Goal: Use online tool/utility: Utilize a website feature to perform a specific function

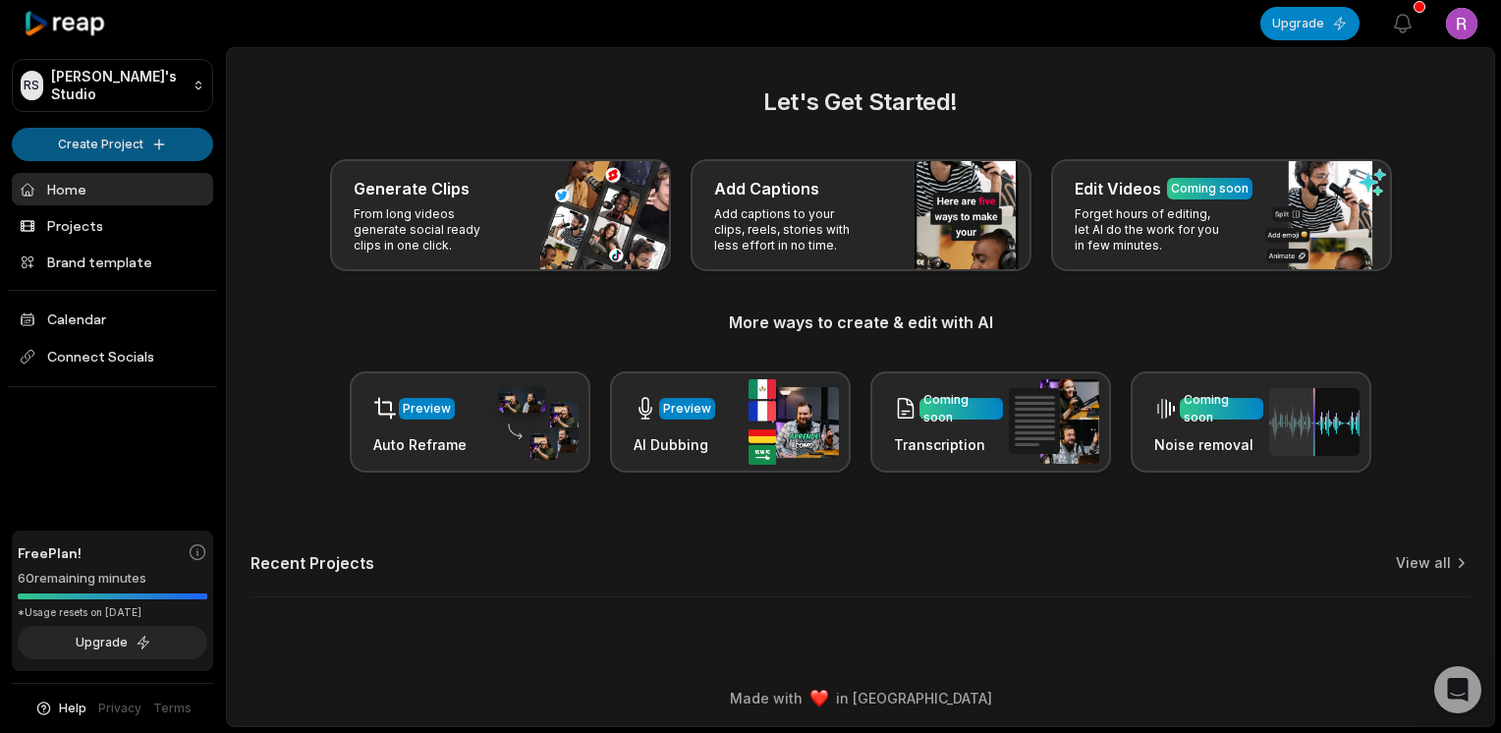
click at [125, 144] on html "RS Roger's Studio Create Project Home Projects Brand template Calendar Connect …" at bounding box center [750, 366] width 1501 height 733
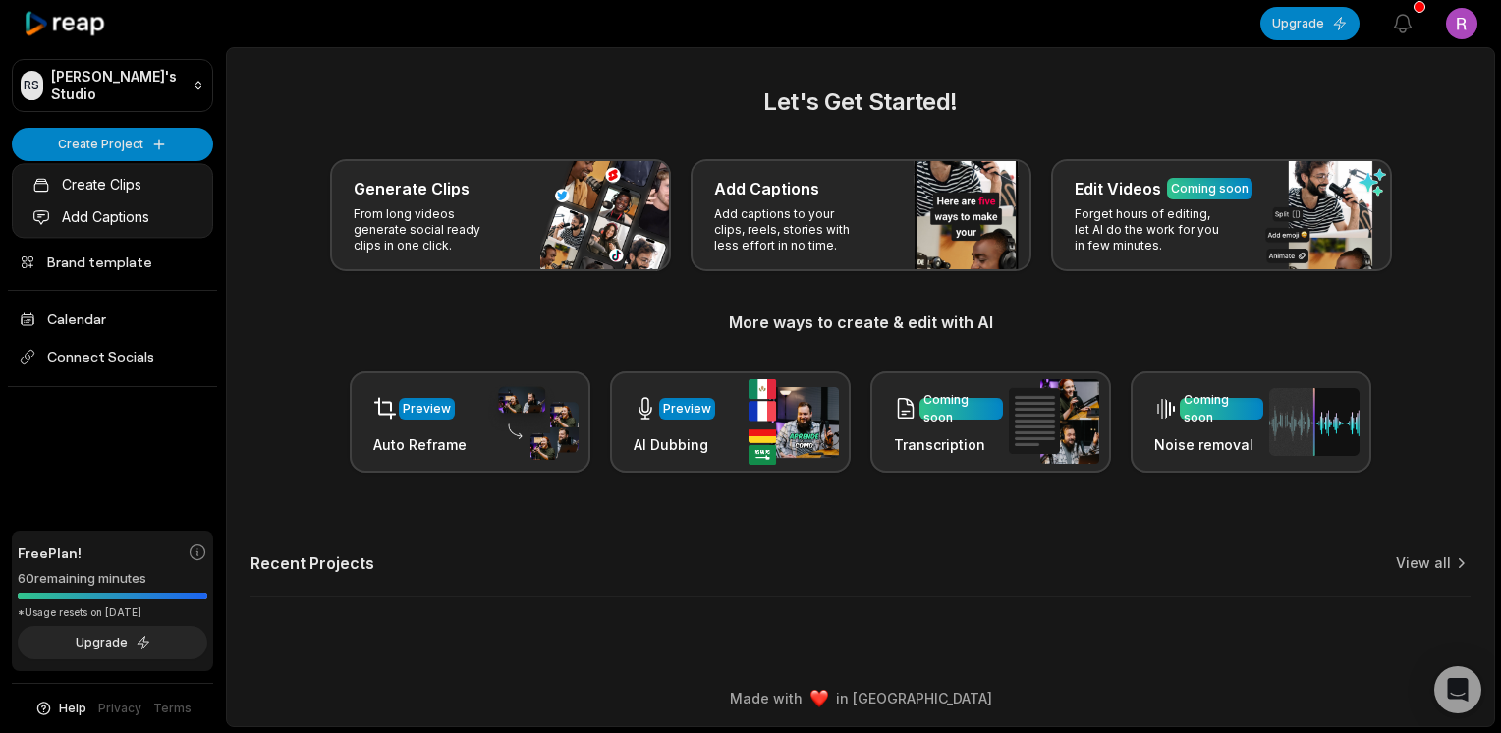
click at [119, 139] on html "RS Roger's Studio Create Project Home Projects Brand template Calendar Connect …" at bounding box center [750, 366] width 1501 height 733
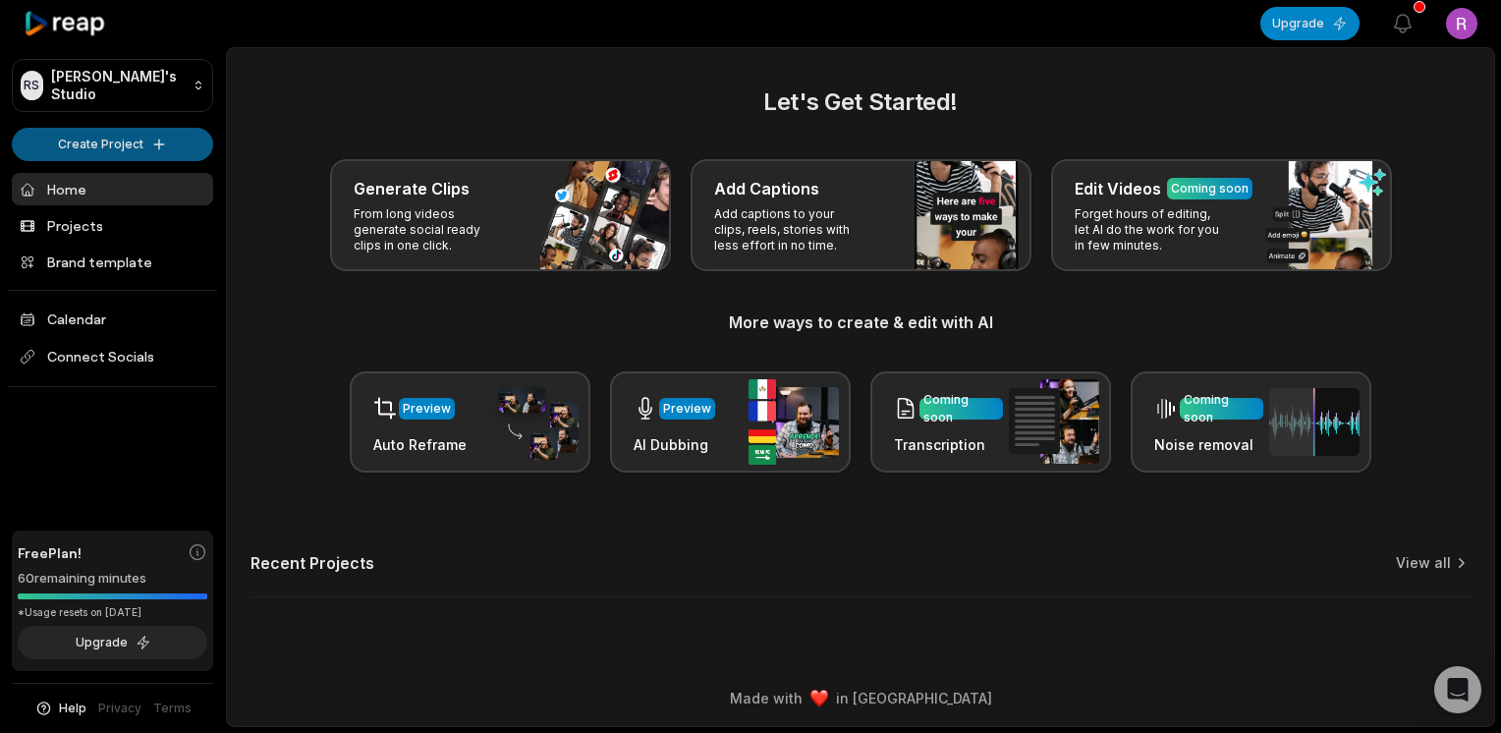
click at [111, 143] on html "RS Roger's Studio Create Project Home Projects Brand template Calendar Connect …" at bounding box center [750, 366] width 1501 height 733
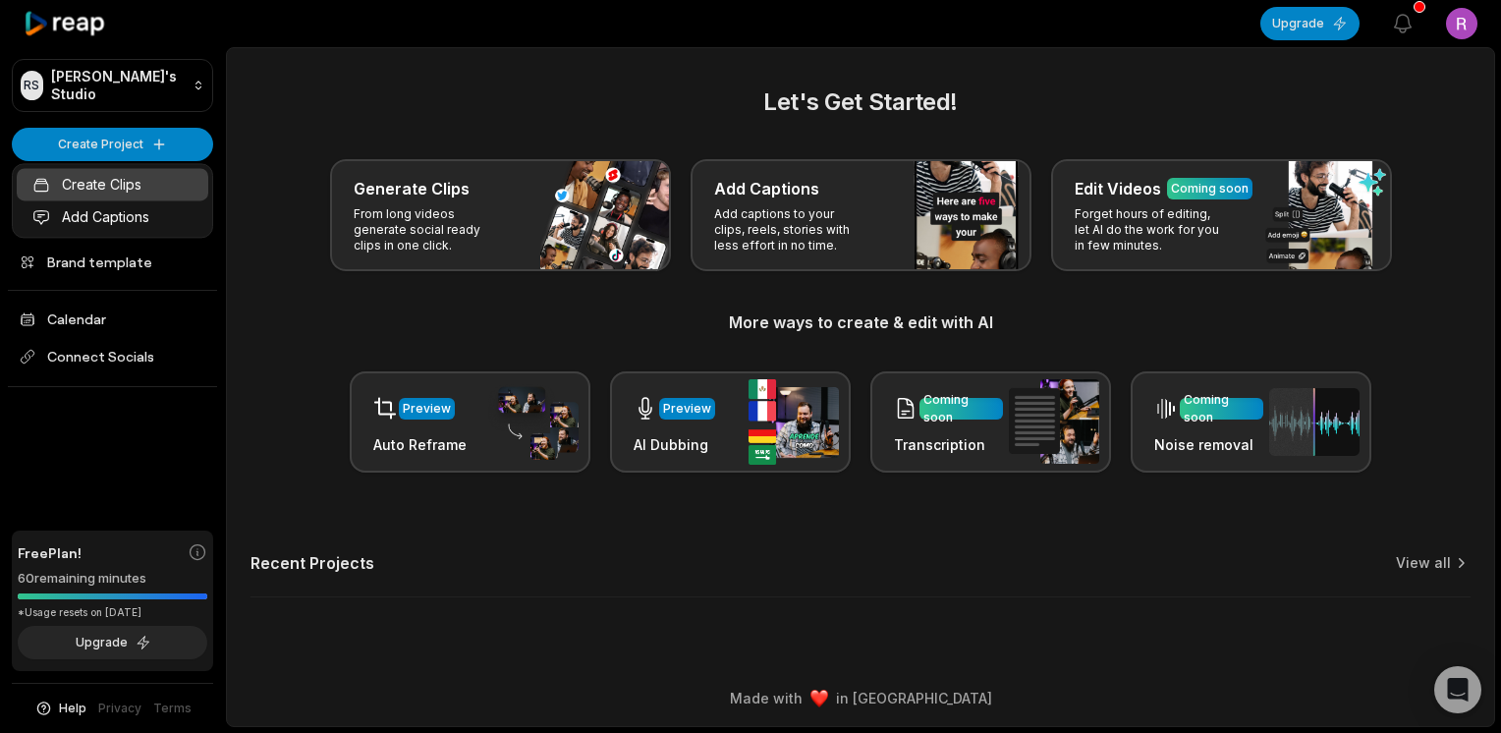
click at [104, 189] on link "Create Clips" at bounding box center [113, 184] width 192 height 32
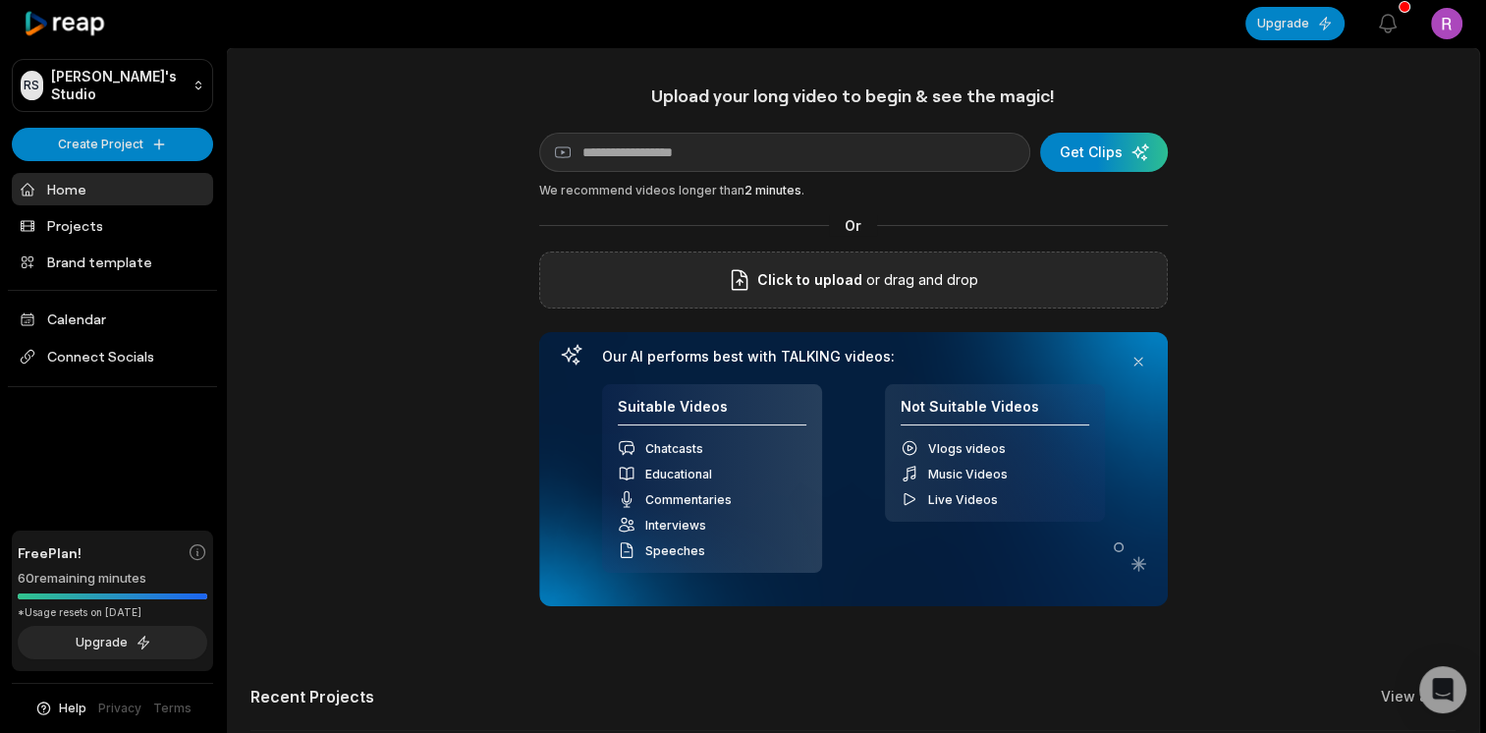
click at [792, 276] on span "Click to upload" at bounding box center [809, 280] width 105 height 24
click at [0, 0] on input "Click to upload" at bounding box center [0, 0] width 0 height 0
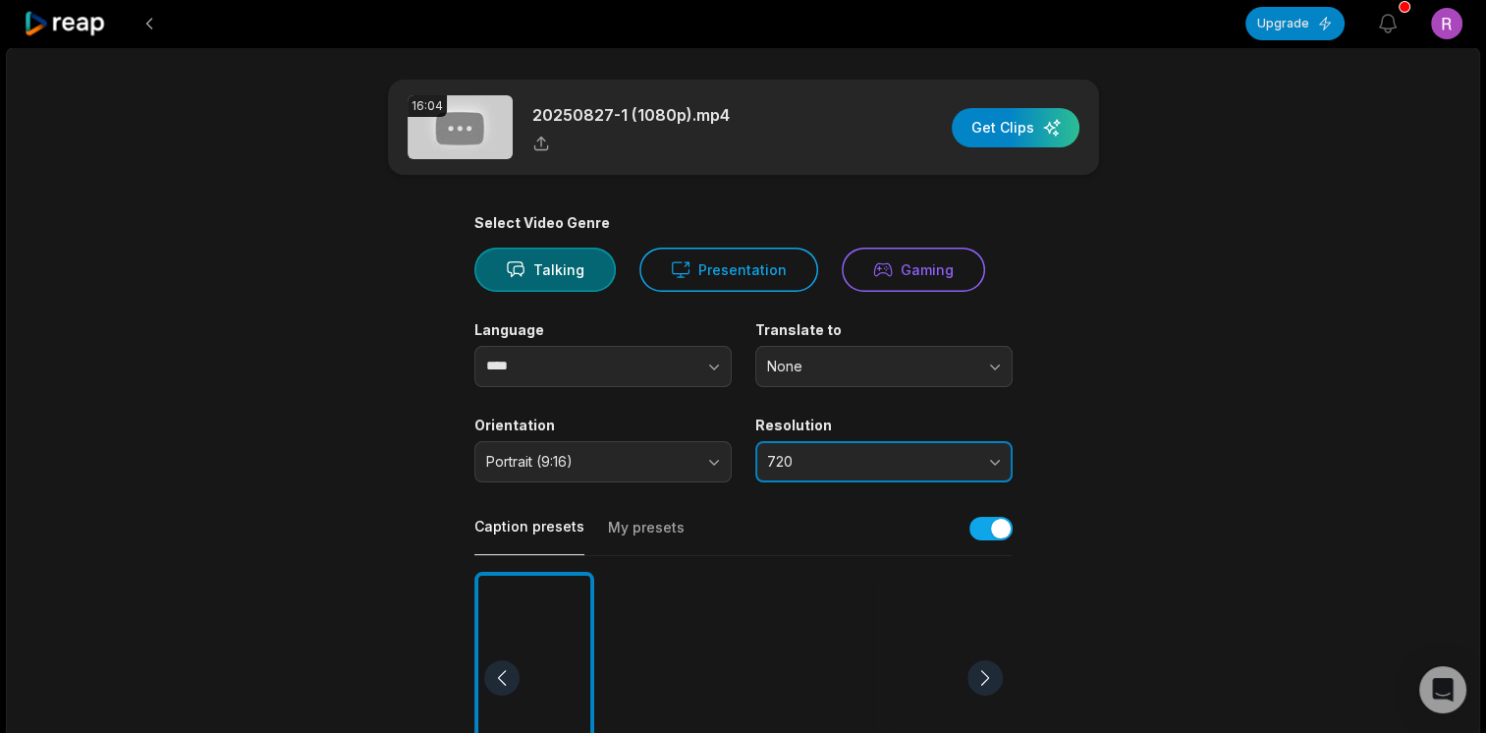
click at [990, 465] on button "720" at bounding box center [883, 461] width 257 height 41
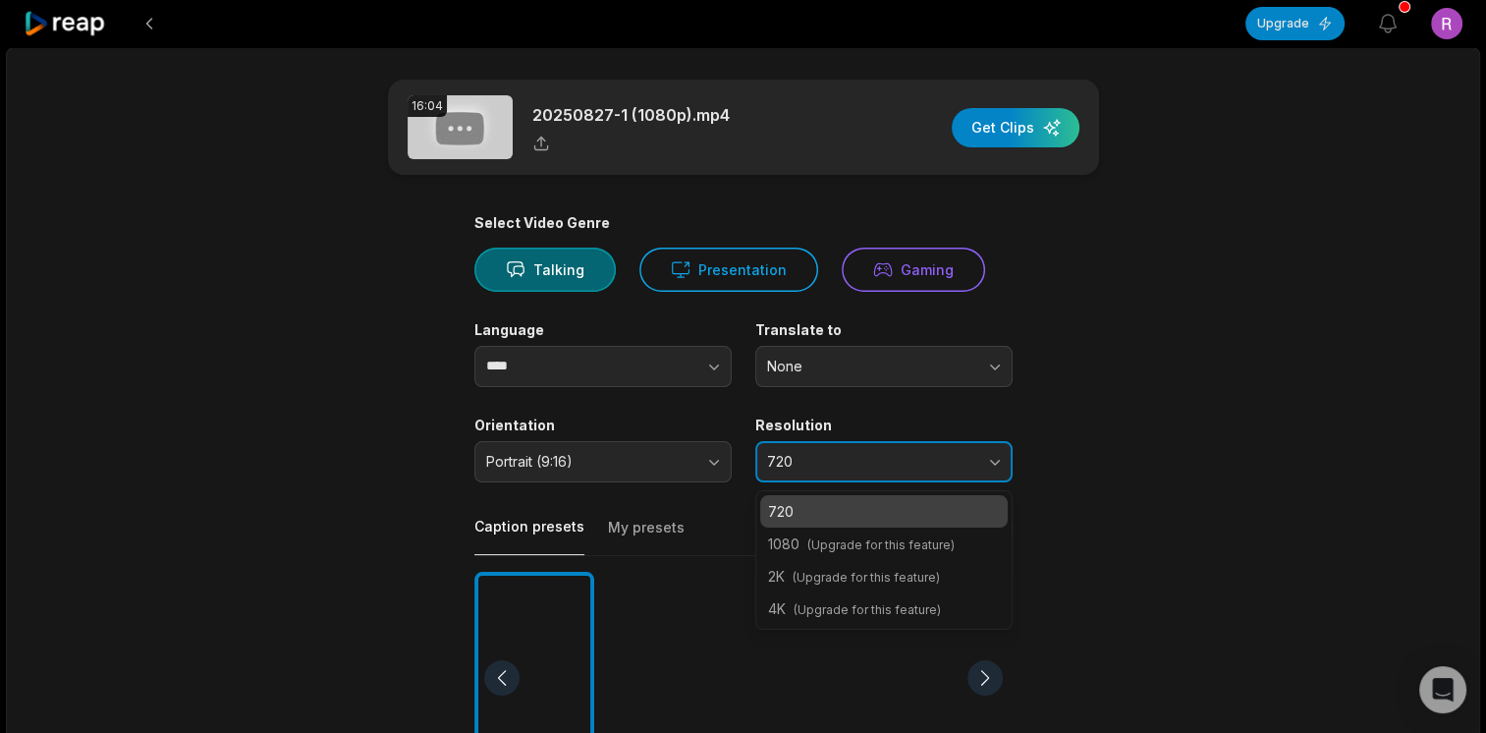
click at [989, 464] on button "720" at bounding box center [883, 461] width 257 height 41
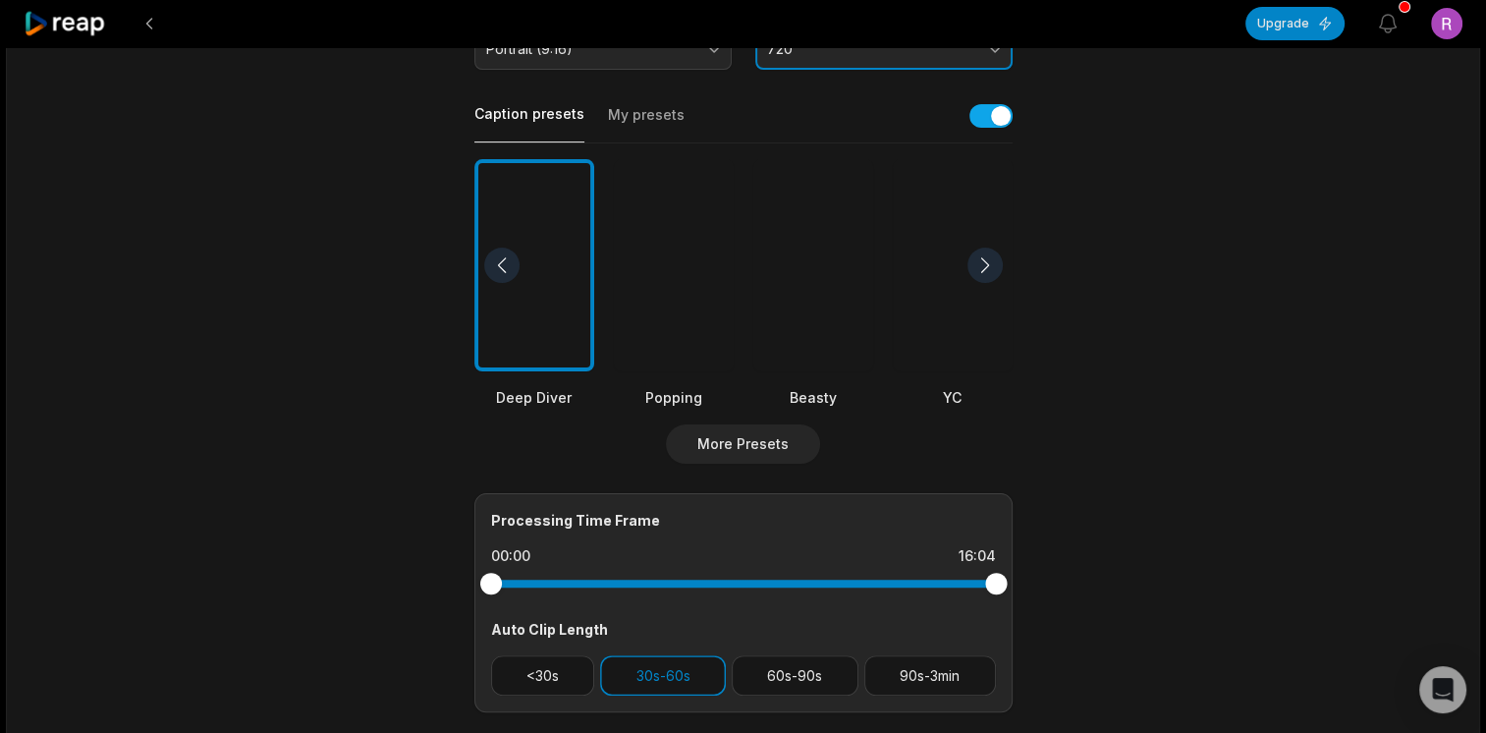
scroll to position [287, 0]
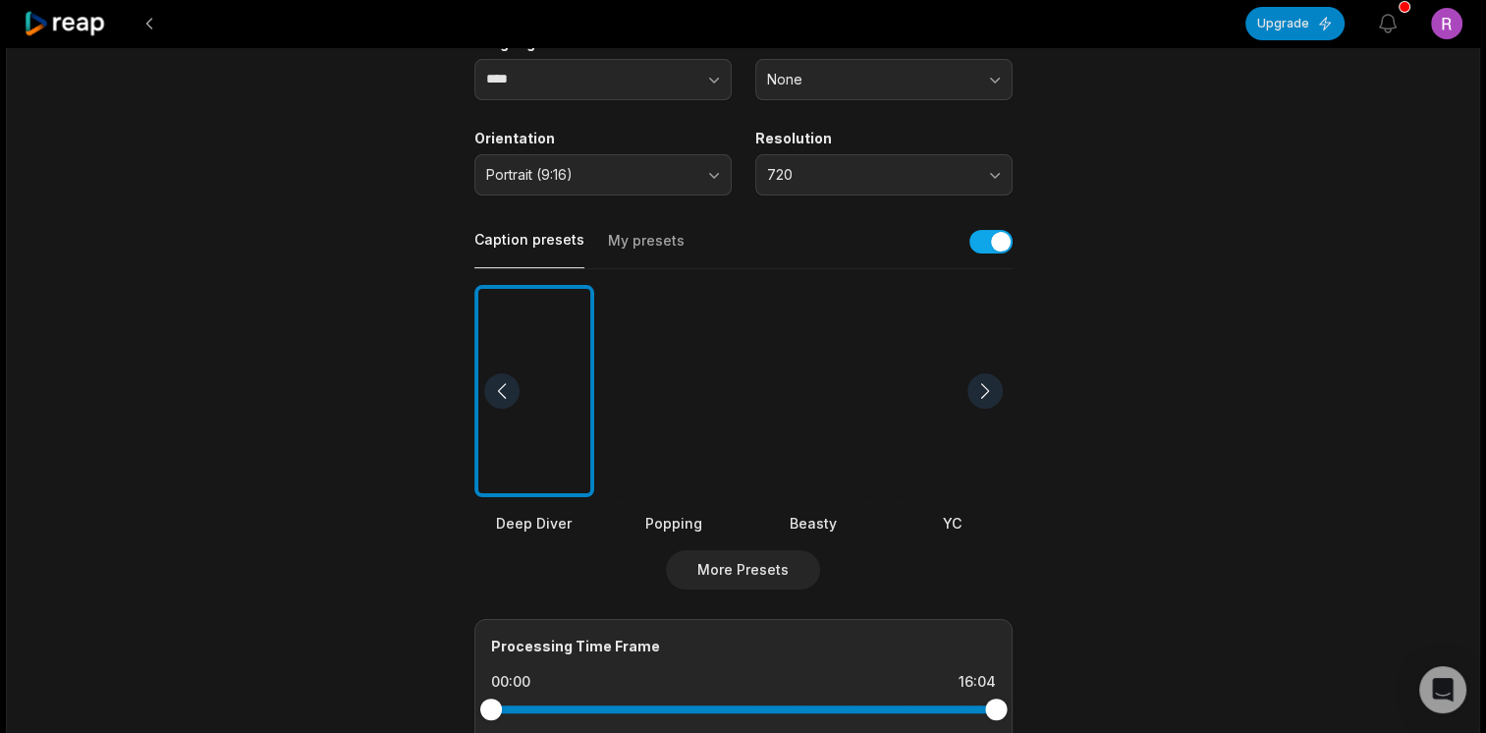
click at [809, 380] on div at bounding box center [813, 391] width 120 height 213
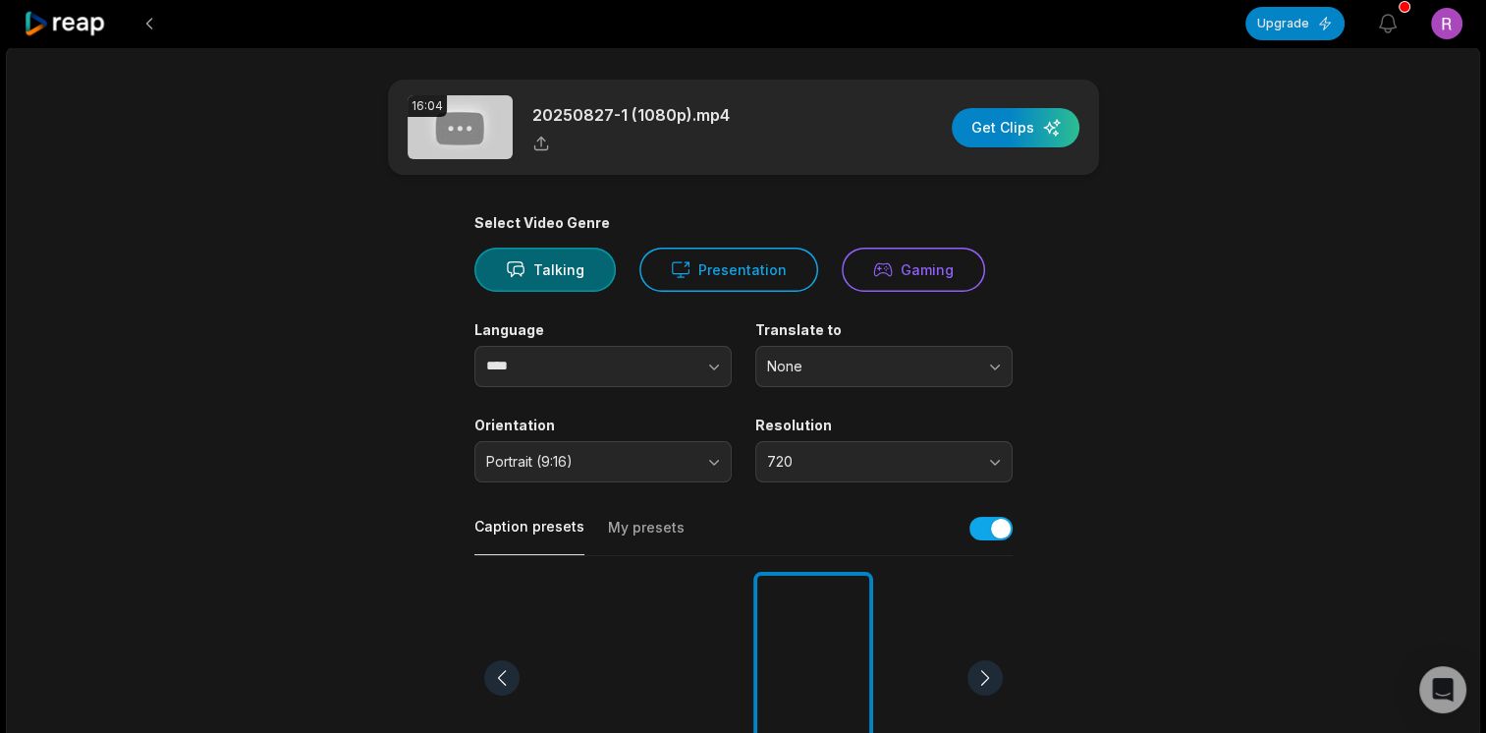
scroll to position [0, 0]
click at [1033, 128] on div "button" at bounding box center [1016, 127] width 128 height 39
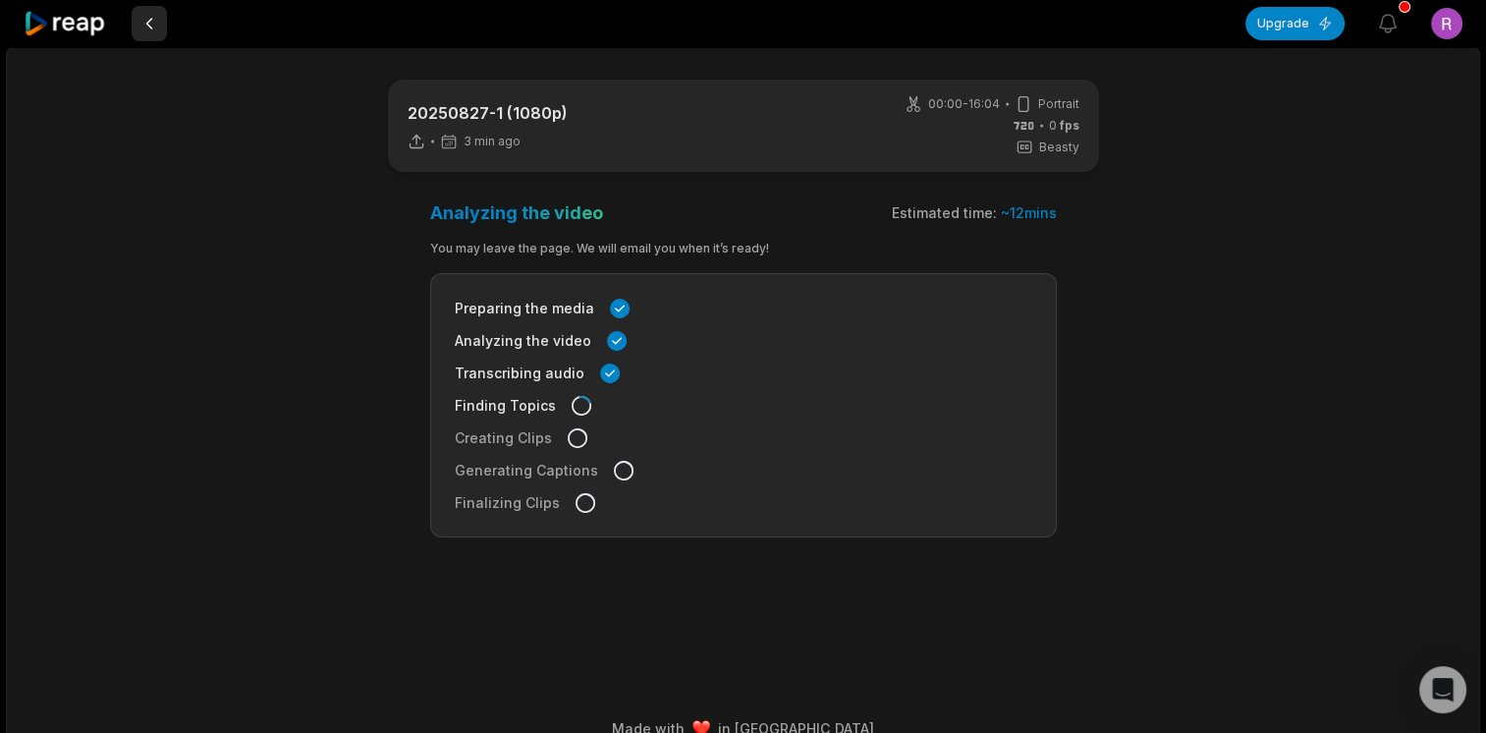
click at [147, 31] on button at bounding box center [149, 23] width 35 height 35
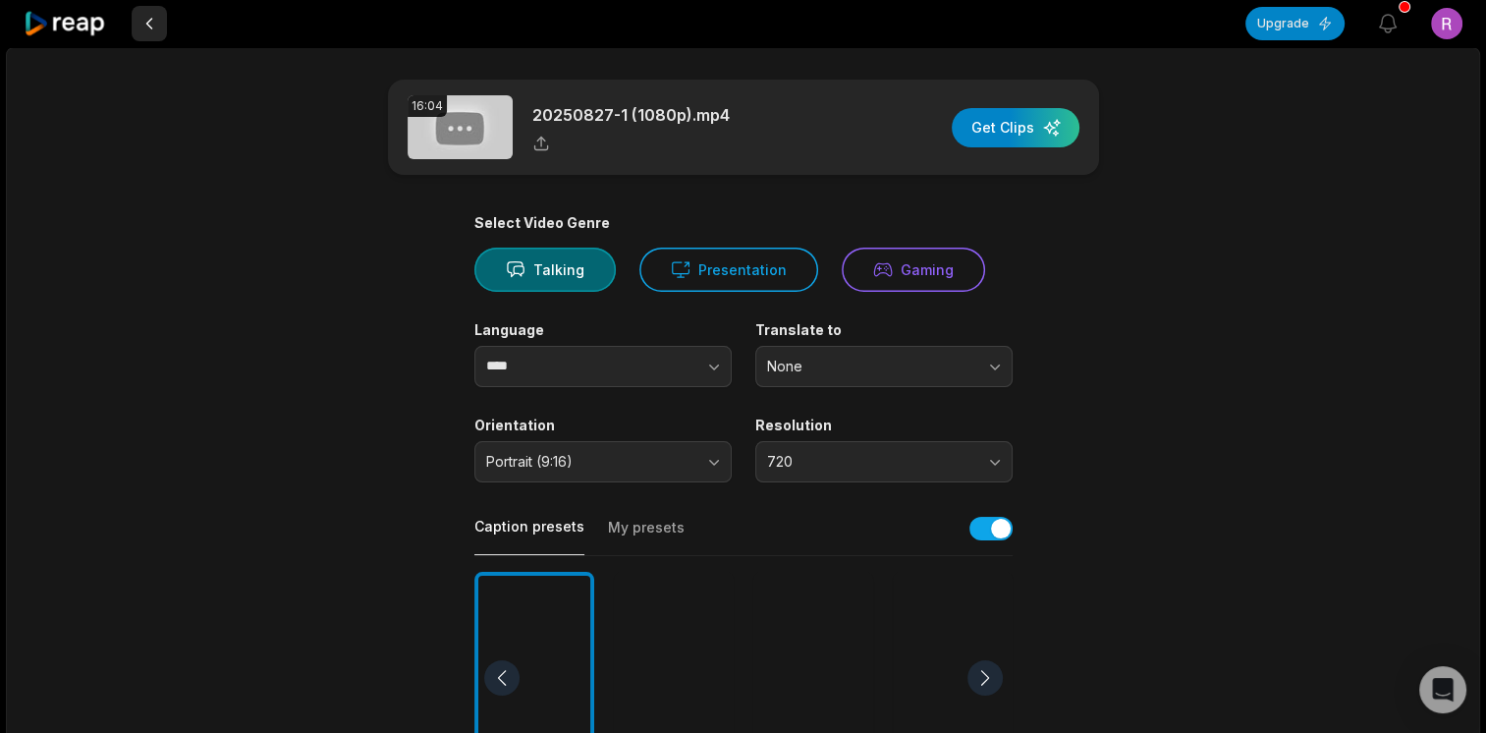
click at [141, 23] on button at bounding box center [149, 23] width 35 height 35
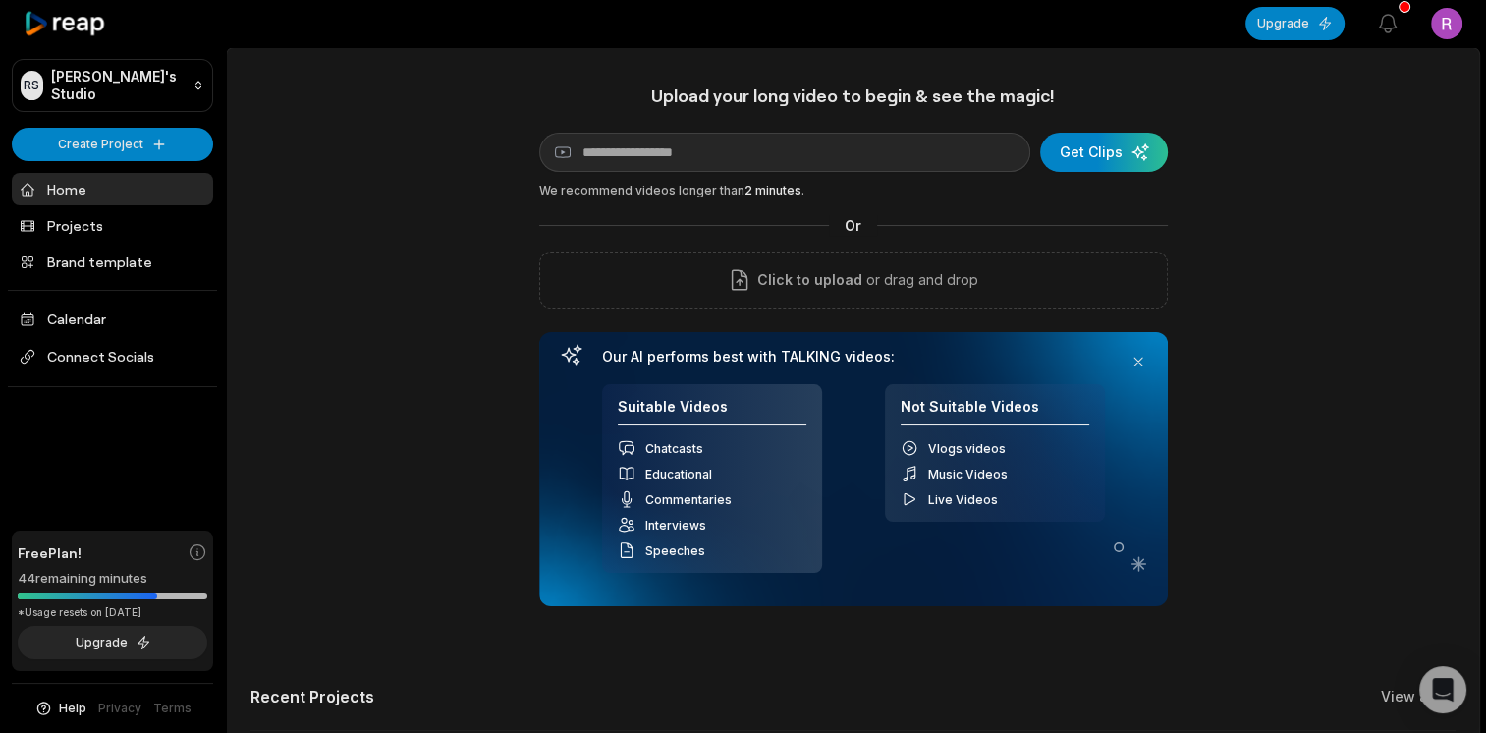
scroll to position [380, 0]
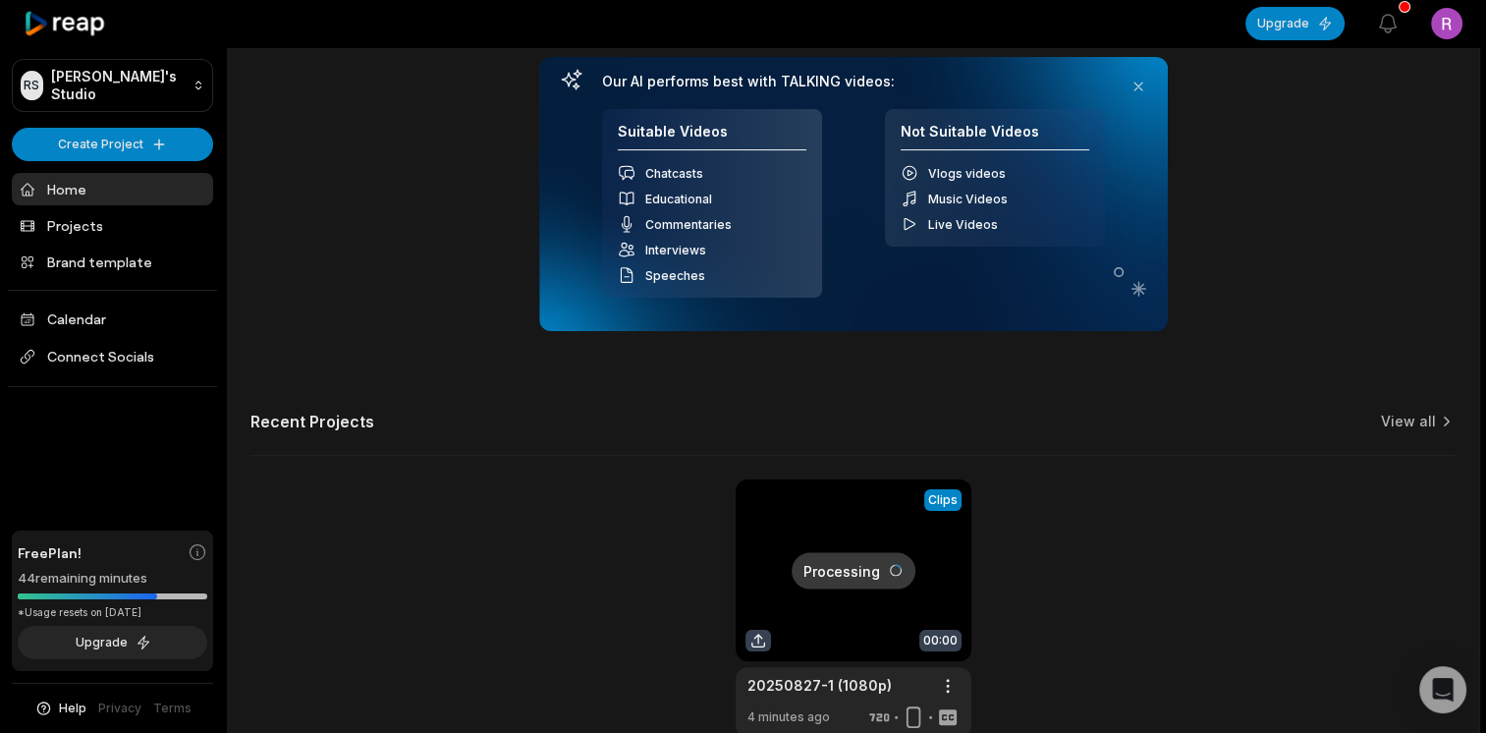
scroll to position [0, 0]
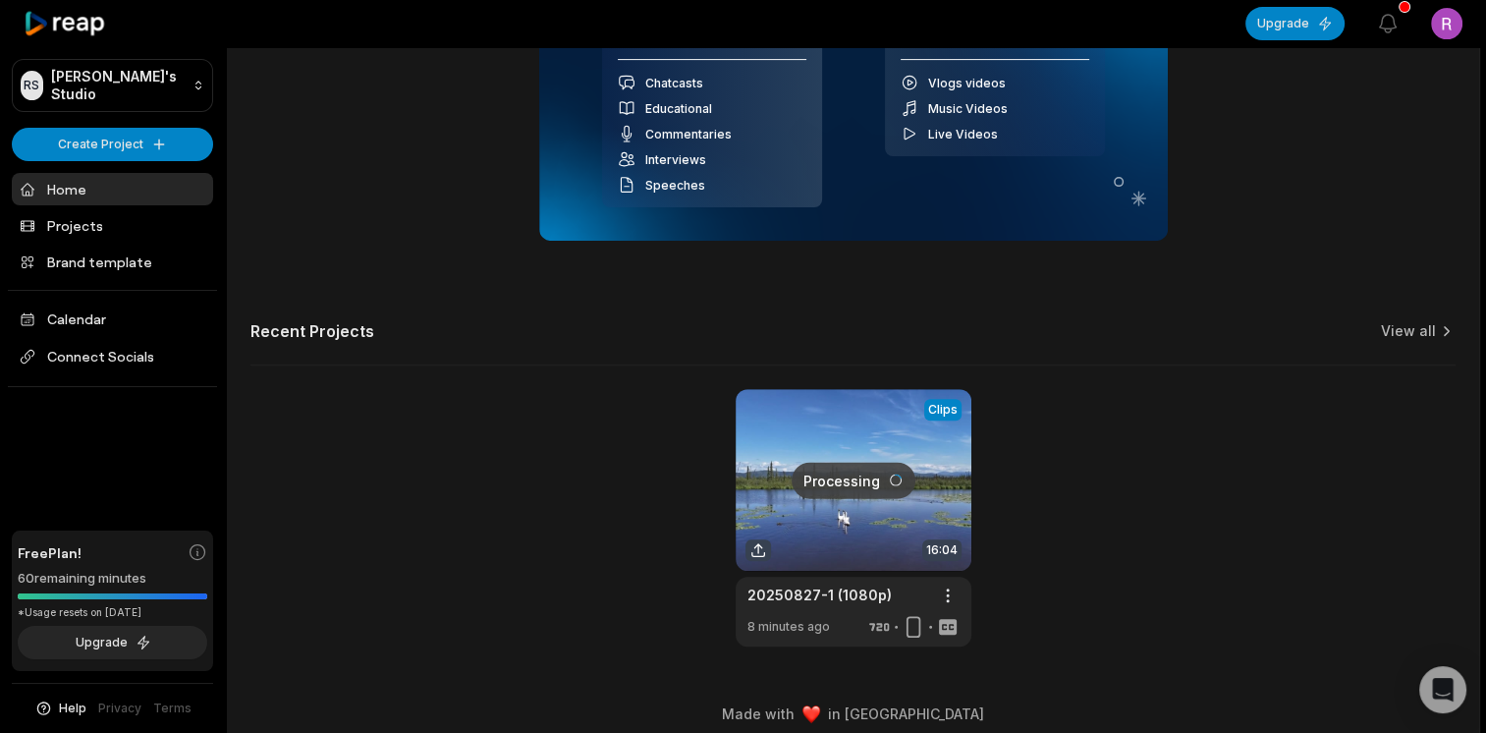
scroll to position [719, 0]
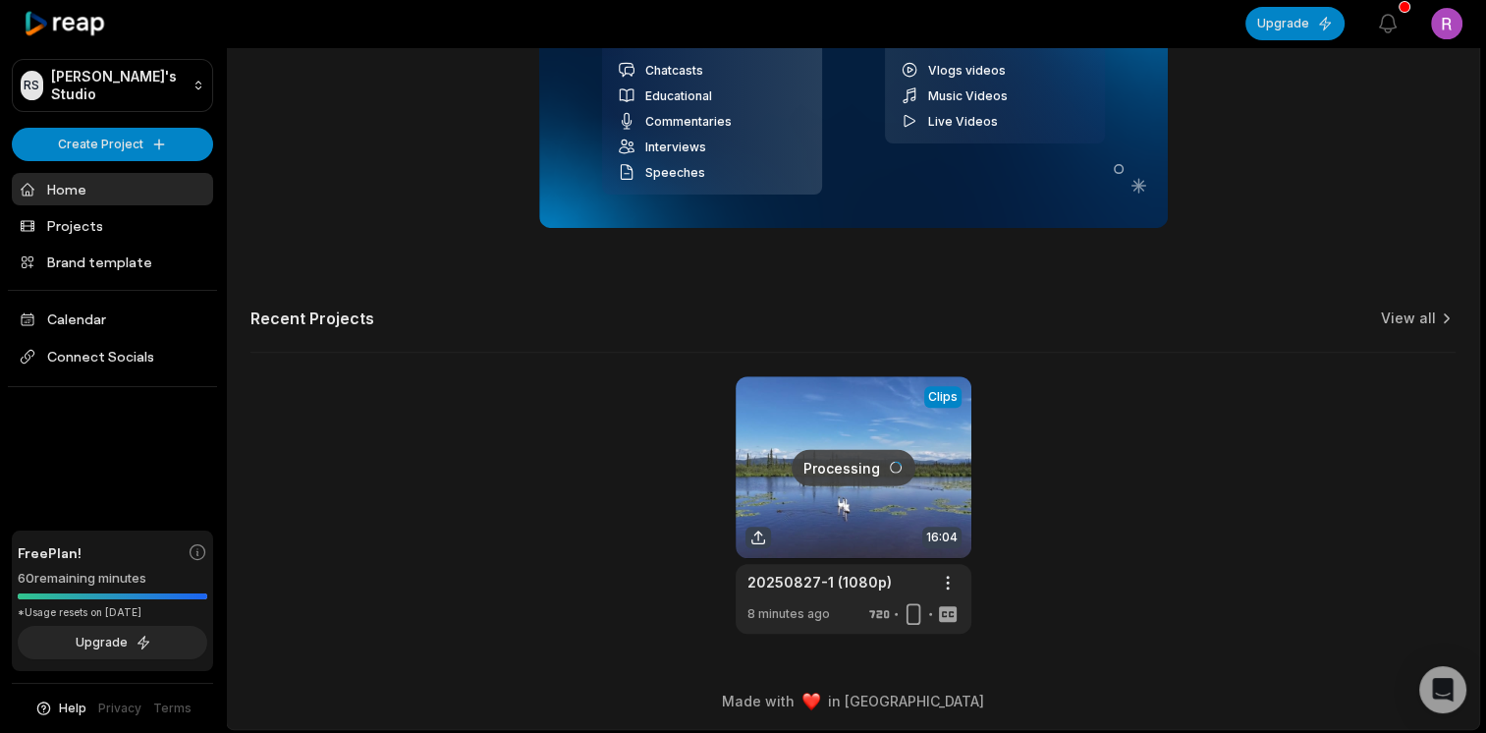
click at [883, 471] on link at bounding box center [854, 504] width 236 height 257
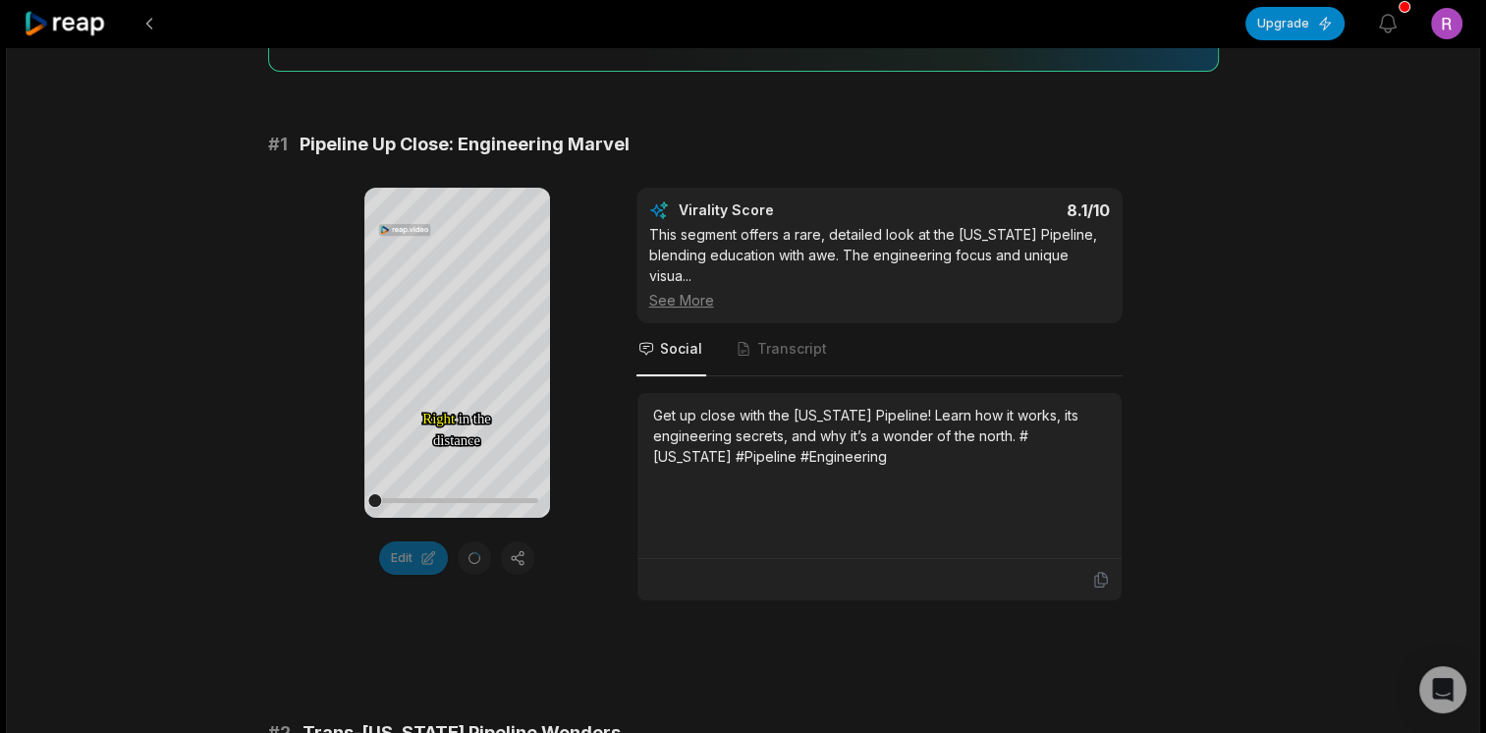
scroll to position [236, 0]
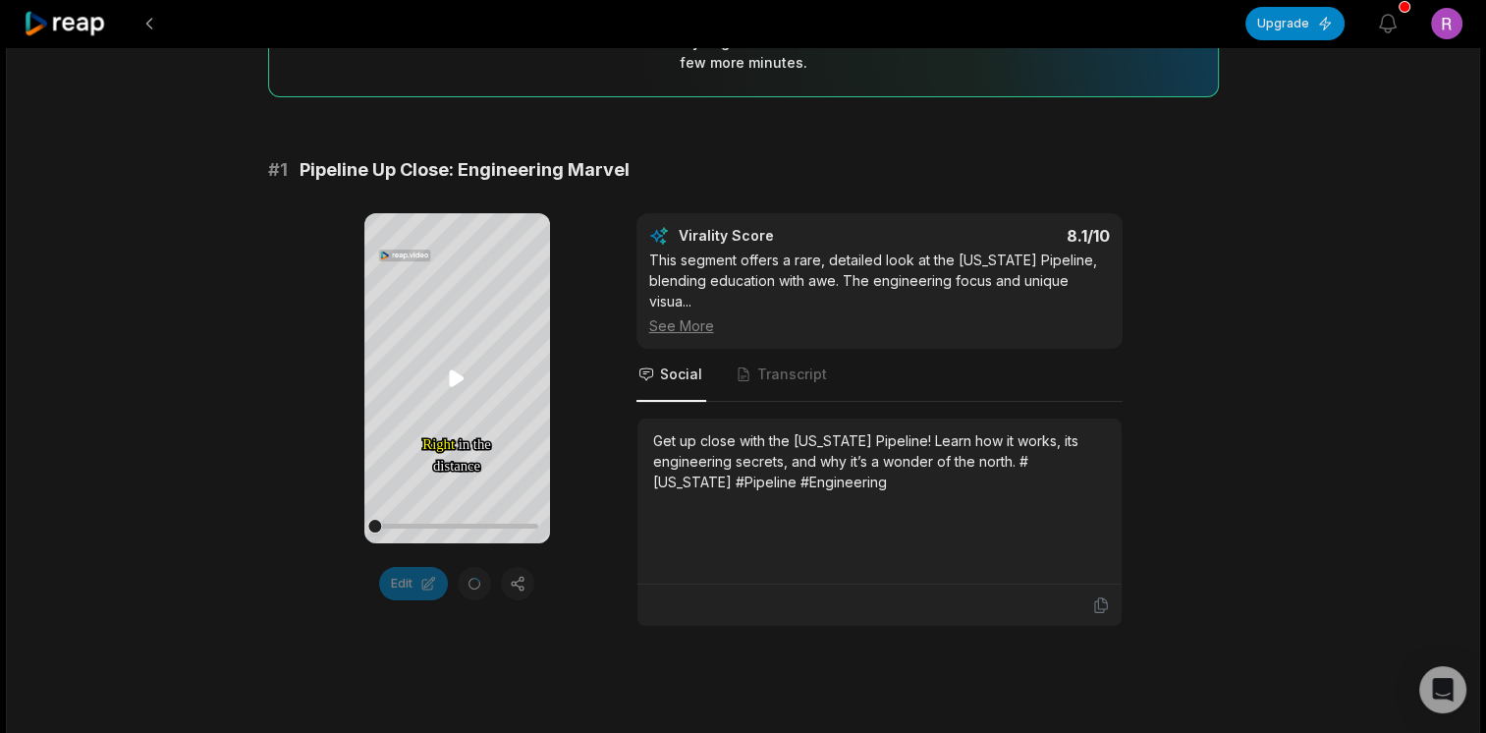
click at [456, 376] on icon at bounding box center [456, 377] width 15 height 17
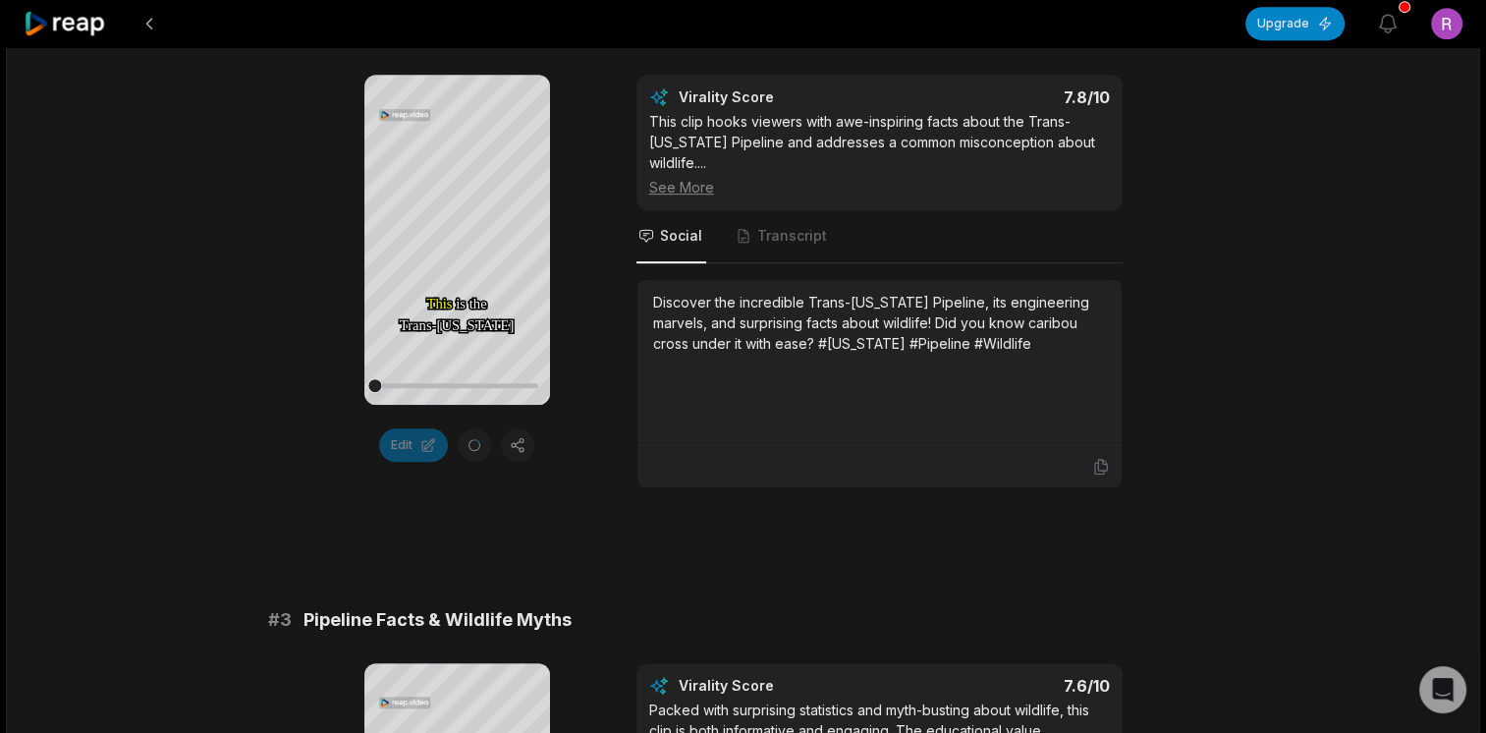
scroll to position [969, 0]
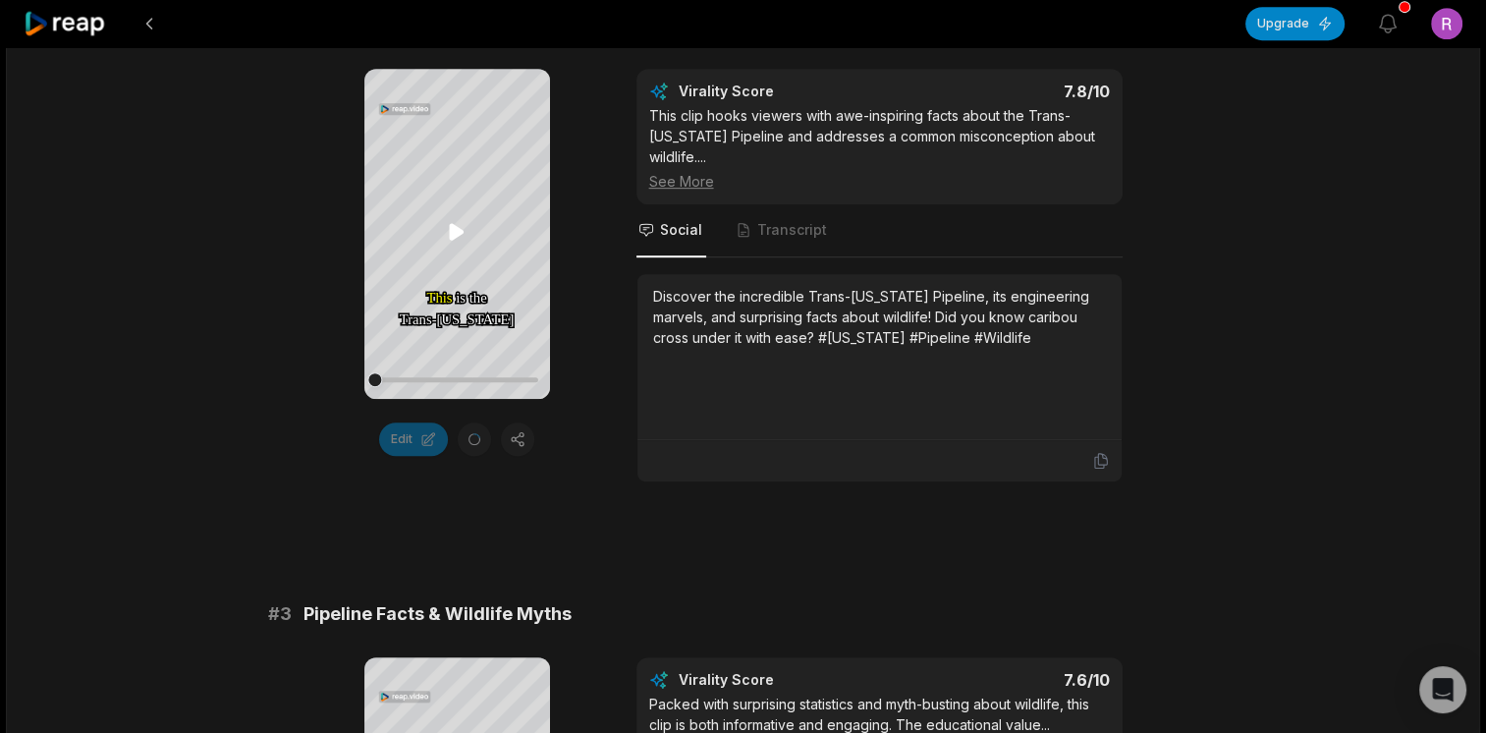
click at [452, 237] on icon at bounding box center [456, 232] width 15 height 17
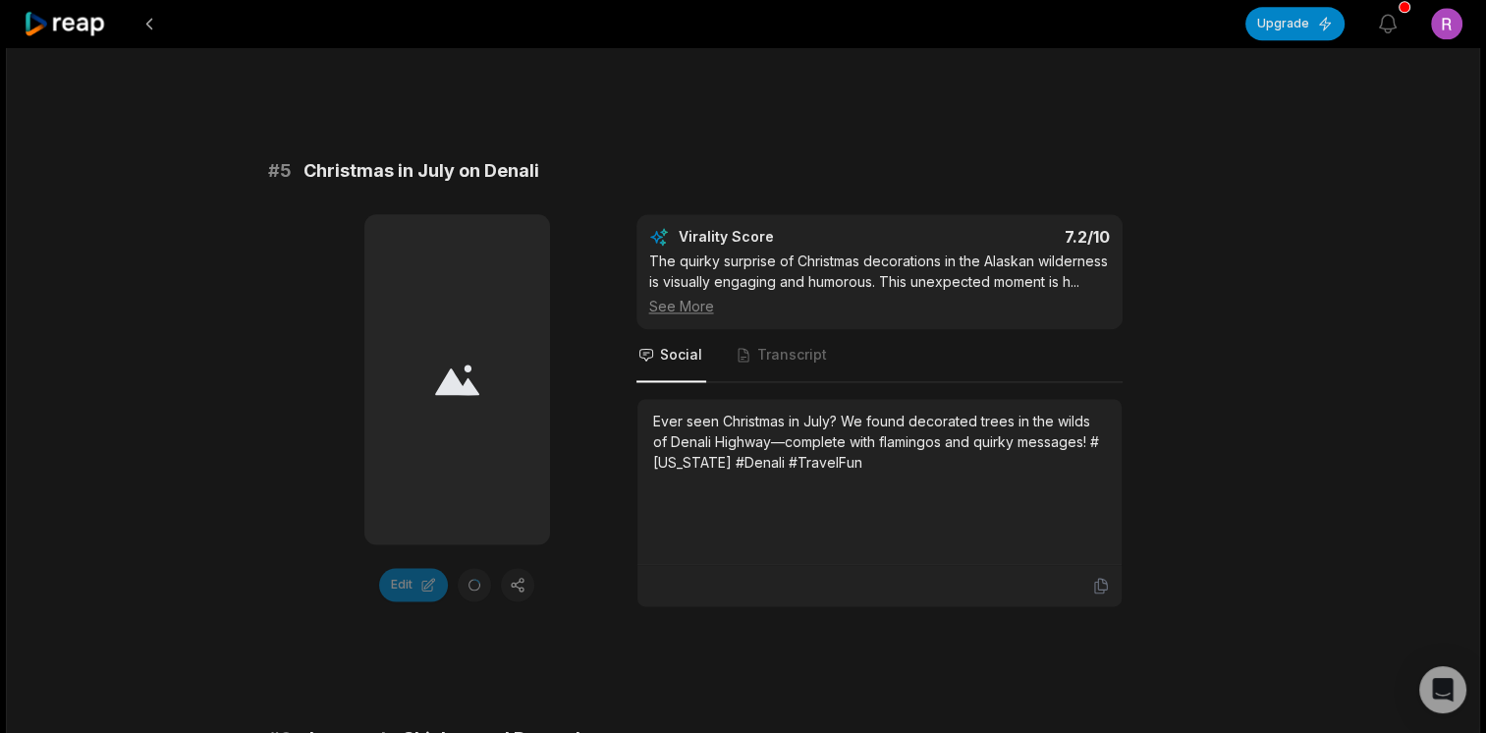
scroll to position [2554, 0]
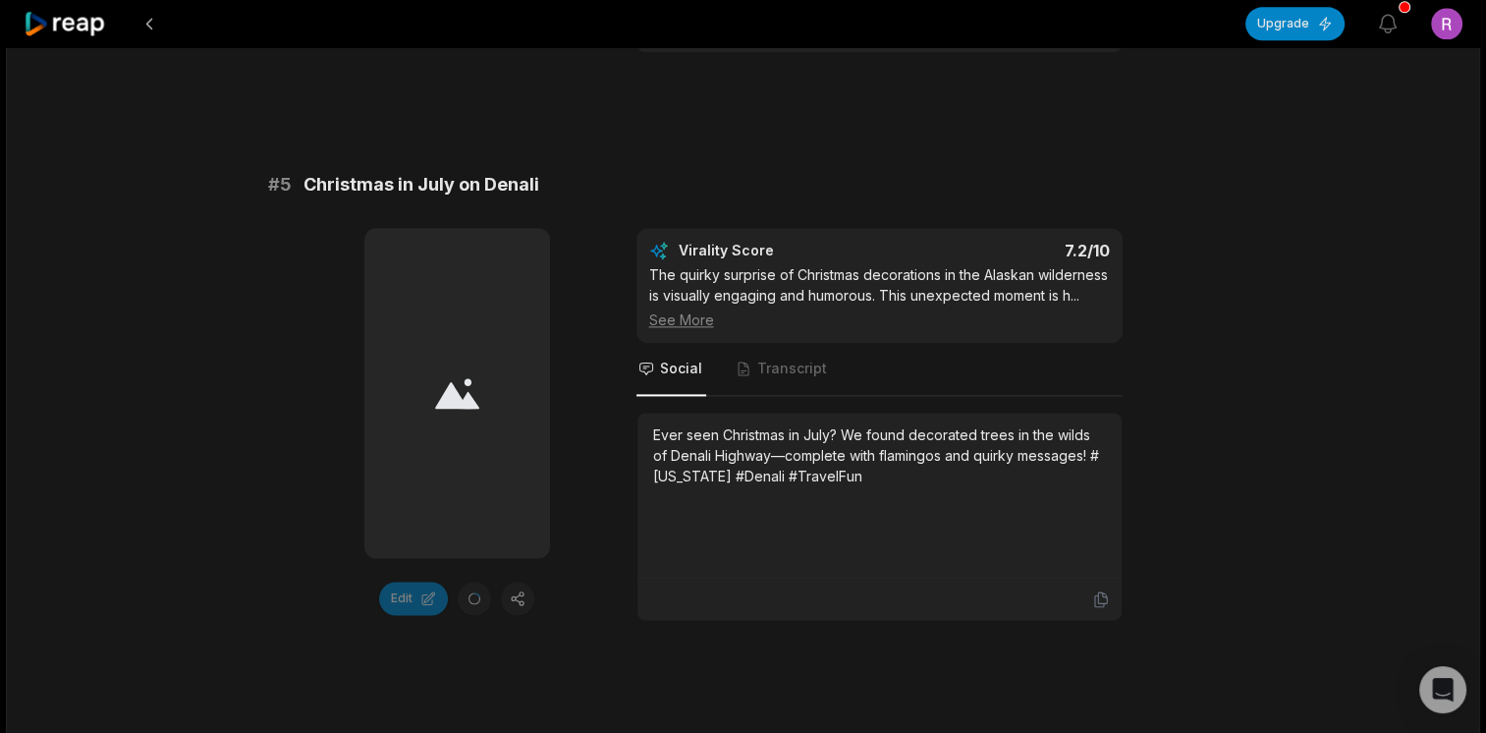
click at [454, 378] on icon at bounding box center [457, 393] width 44 height 30
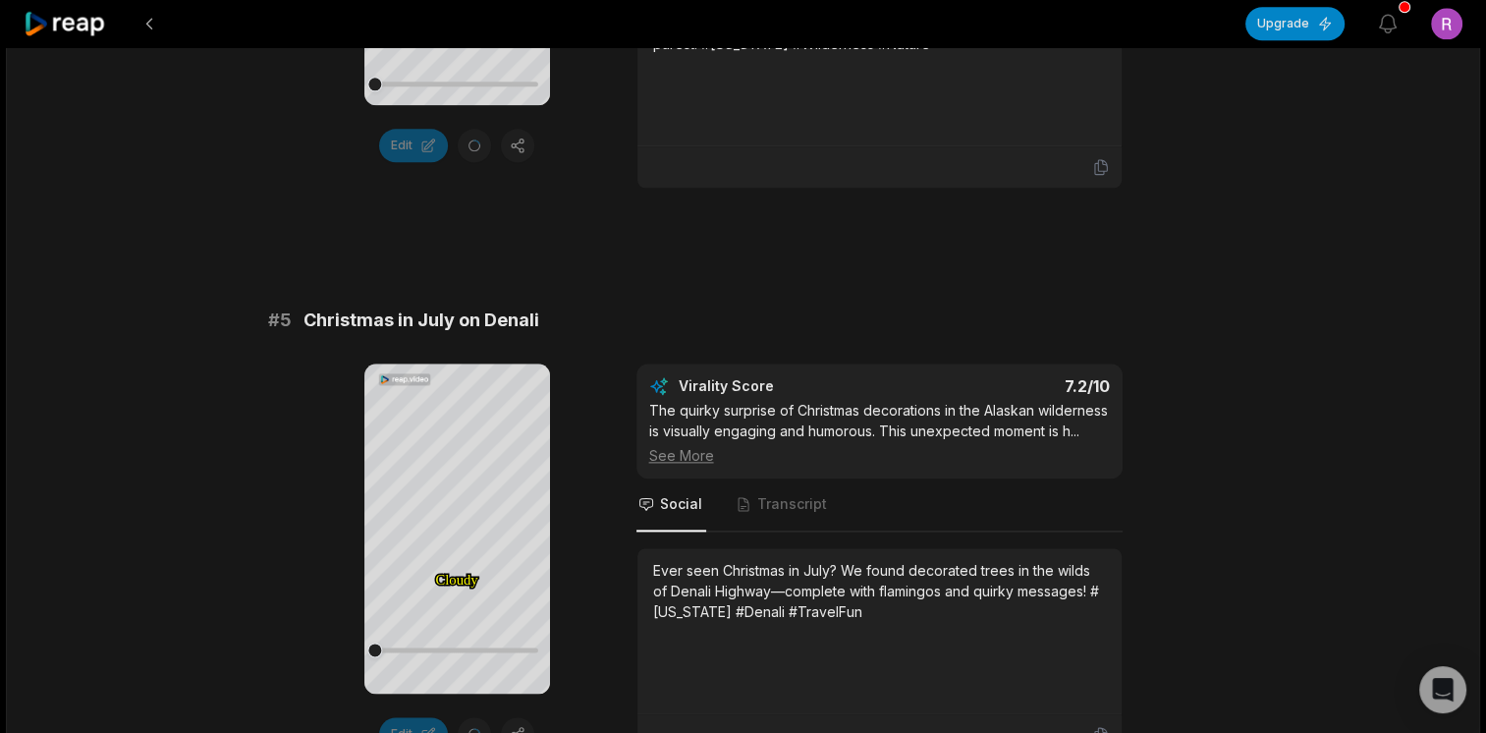
scroll to position [2422, 0]
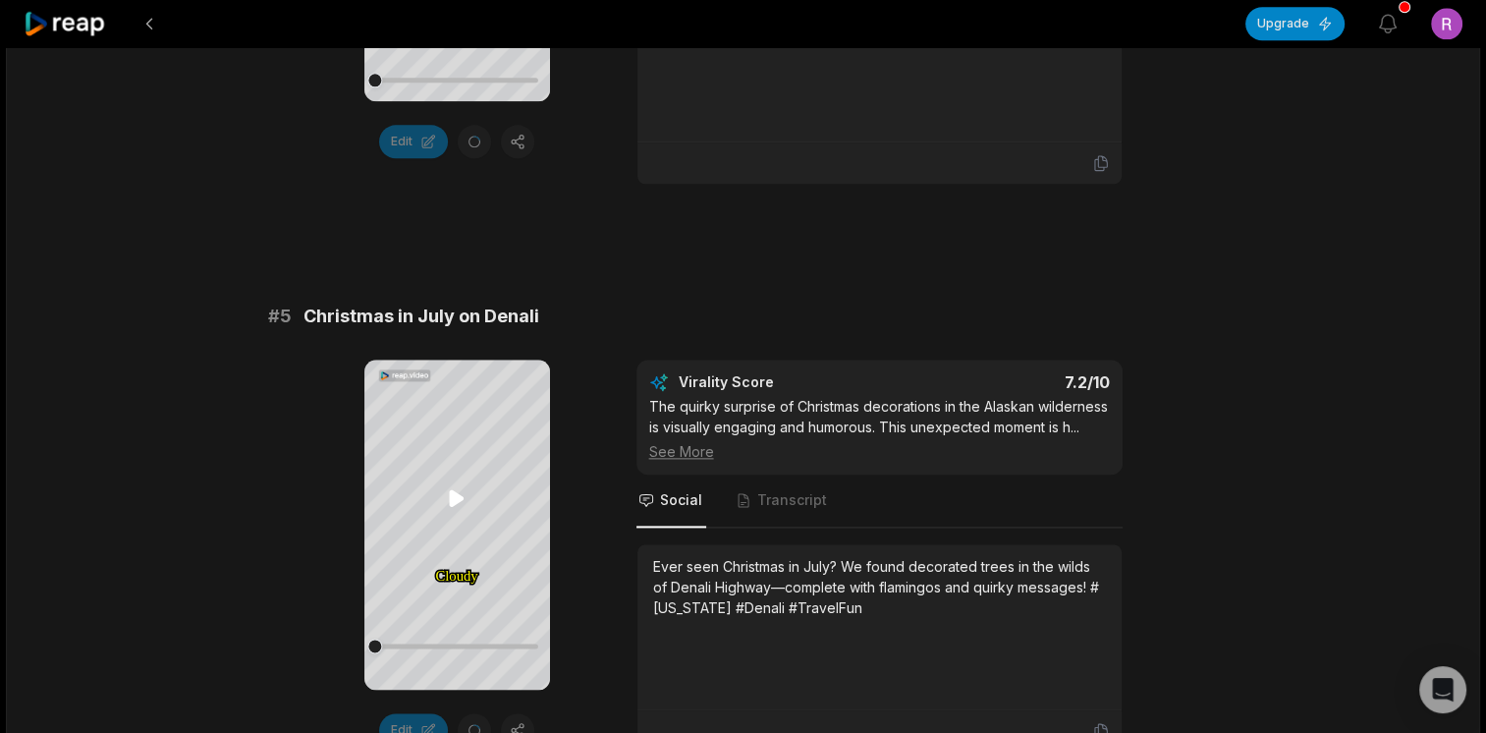
click at [449, 491] on icon at bounding box center [456, 498] width 15 height 17
